Goal: Transaction & Acquisition: Subscribe to service/newsletter

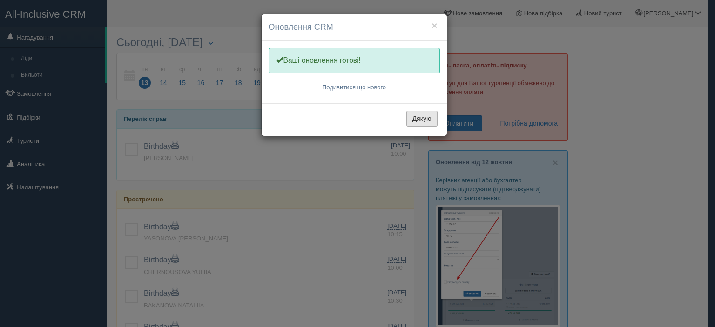
click at [422, 118] on button "Дякую" at bounding box center [421, 119] width 31 height 16
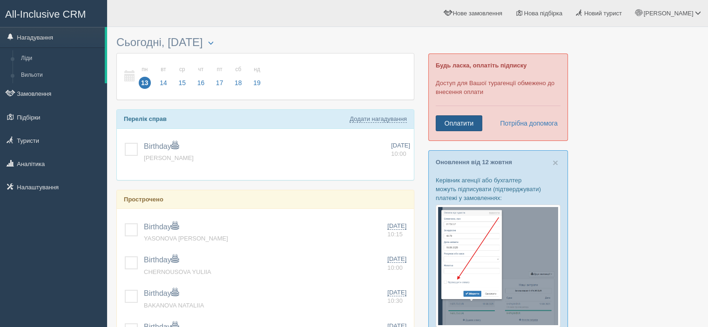
click at [455, 122] on link "Оплатити" at bounding box center [459, 123] width 47 height 16
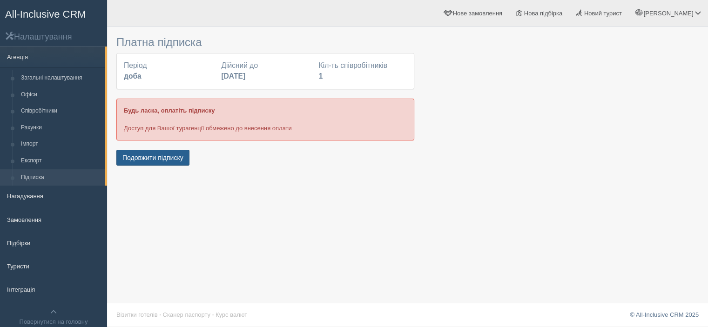
click at [166, 159] on button "Подовжити підписку" at bounding box center [152, 158] width 73 height 16
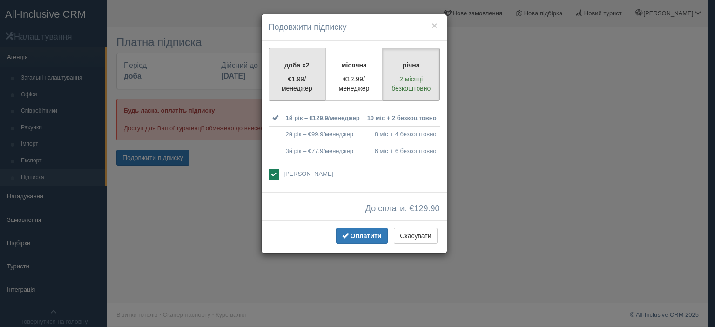
click at [298, 74] on p "€1.99/менеджер" at bounding box center [297, 83] width 45 height 19
radio input "true"
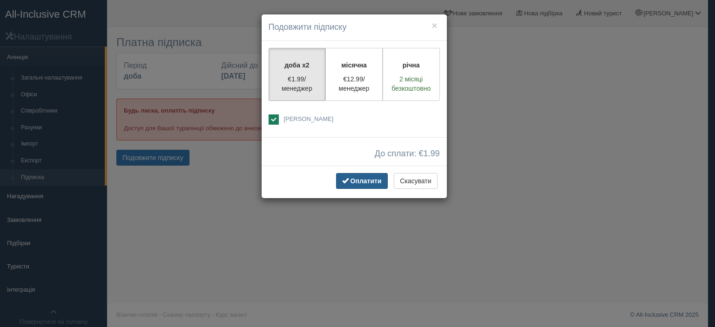
click at [371, 180] on span "Оплатити" at bounding box center [366, 180] width 31 height 7
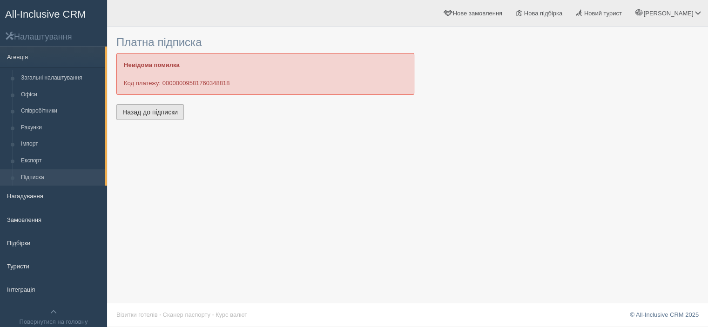
click at [160, 114] on link "Назад до підписки" at bounding box center [150, 112] width 68 height 16
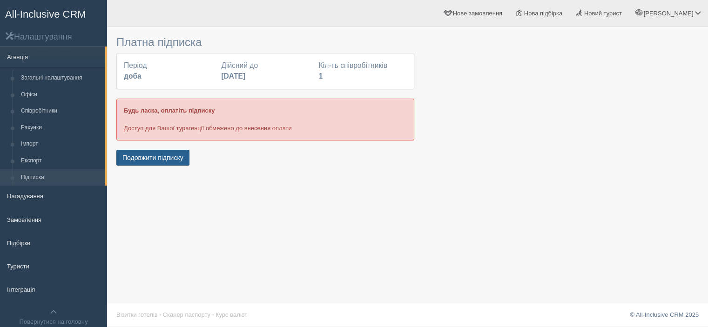
click at [151, 155] on button "Подовжити підписку" at bounding box center [152, 158] width 73 height 16
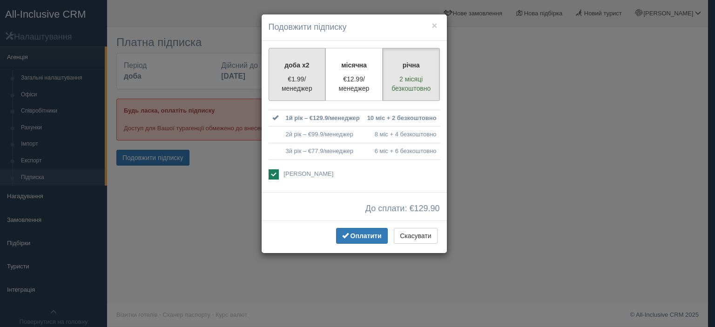
click at [298, 73] on label "доба x2 €1.99/менеджер" at bounding box center [297, 74] width 57 height 53
radio input "true"
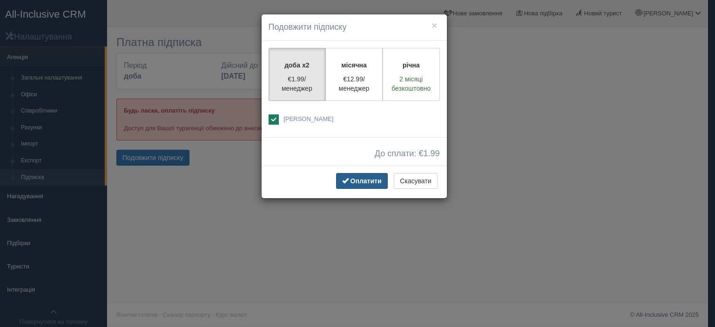
click at [363, 180] on span "Оплатити" at bounding box center [366, 180] width 31 height 7
